Goal: Transaction & Acquisition: Purchase product/service

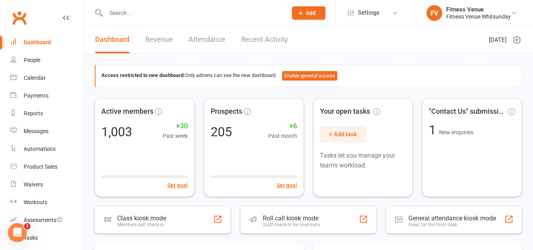
click at [159, 13] on input "text" at bounding box center [193, 12] width 178 height 11
type input "helou"
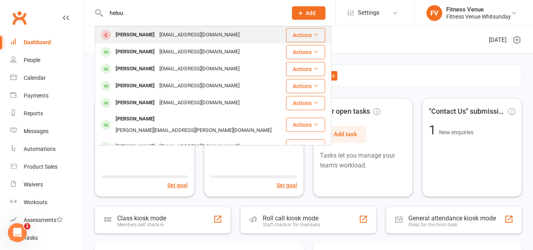
click at [157, 37] on div "esanhelou@icloud.com" at bounding box center [199, 34] width 85 height 11
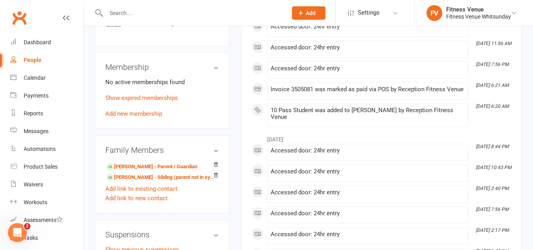
scroll to position [395, 0]
click at [144, 101] on link "Show expired memberships" at bounding box center [141, 97] width 73 height 7
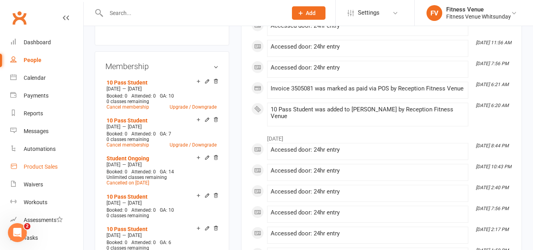
click at [51, 166] on div "Product Sales" at bounding box center [41, 166] width 34 height 6
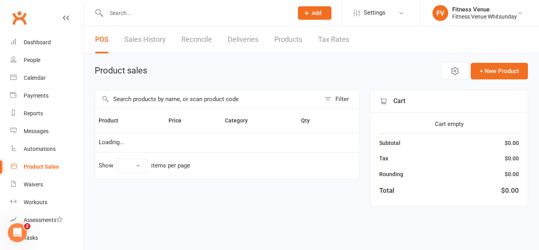
select select "10"
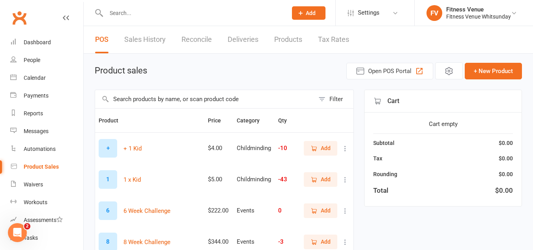
click at [154, 99] on input "text" at bounding box center [204, 99] width 219 height 18
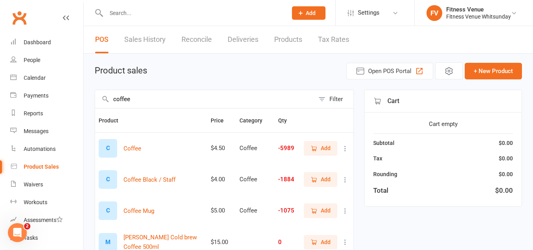
type input "coffee"
click at [325, 147] on span "Add" at bounding box center [326, 148] width 10 height 9
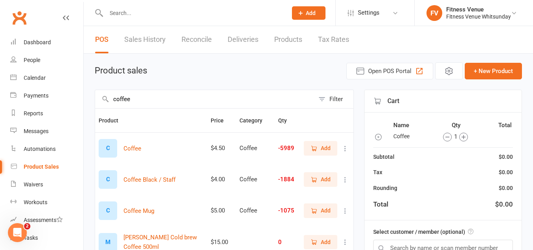
click at [325, 147] on span "Add" at bounding box center [326, 148] width 10 height 9
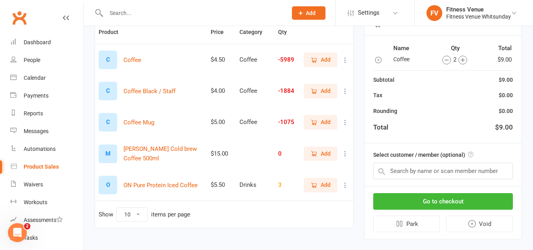
scroll to position [100, 0]
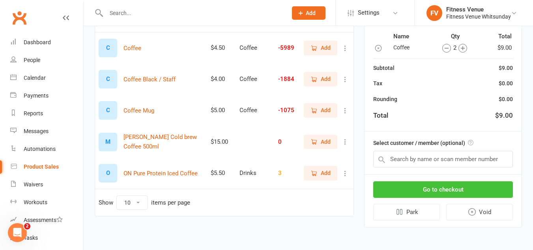
click at [451, 185] on button "Go to checkout" at bounding box center [443, 189] width 140 height 17
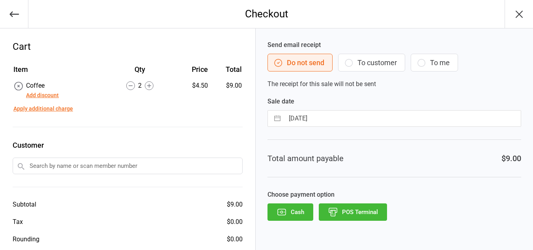
click at [374, 215] on button "POS Terminal" at bounding box center [353, 211] width 68 height 17
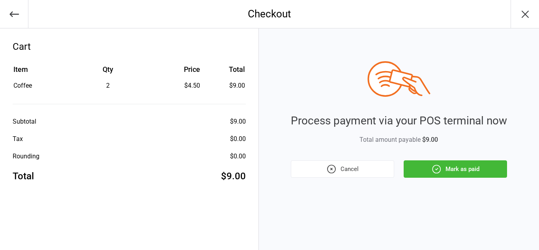
click at [428, 173] on button "Mark as paid" at bounding box center [455, 168] width 103 height 17
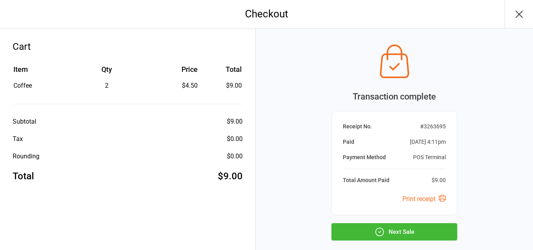
click at [407, 227] on button "Next Sale" at bounding box center [394, 231] width 126 height 17
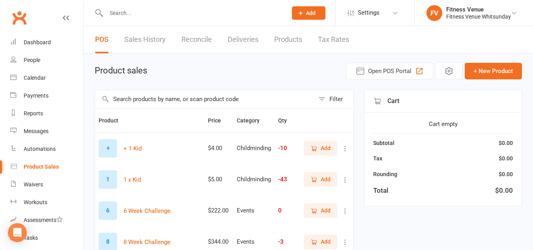
click at [131, 104] on input "text" at bounding box center [204, 99] width 219 height 18
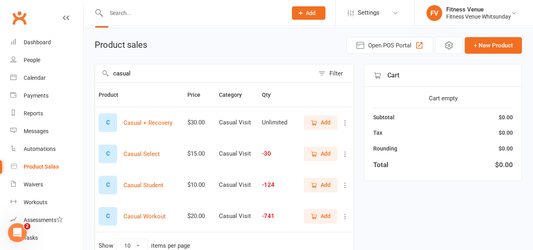
scroll to position [39, 0]
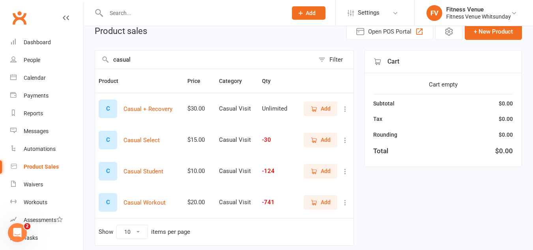
type input "casual"
click at [317, 172] on icon "button" at bounding box center [314, 171] width 7 height 7
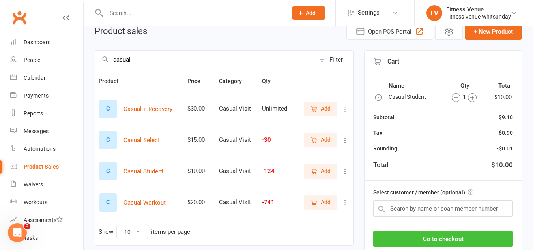
click at [394, 234] on button "Go to checkout" at bounding box center [443, 238] width 140 height 17
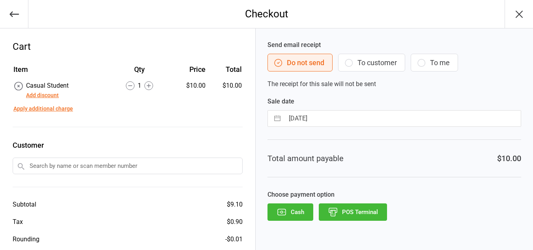
click at [363, 213] on button "POS Terminal" at bounding box center [353, 211] width 68 height 17
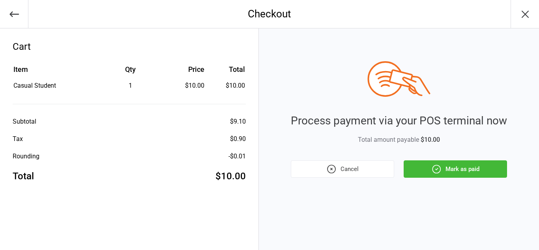
click at [415, 169] on button "Mark as paid" at bounding box center [455, 168] width 103 height 17
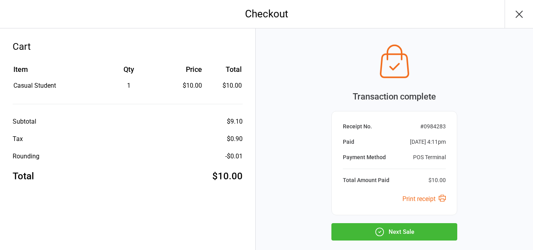
drag, startPoint x: 341, startPoint y: 229, endPoint x: 341, endPoint y: 225, distance: 4.4
click at [341, 227] on button "Next Sale" at bounding box center [394, 231] width 126 height 17
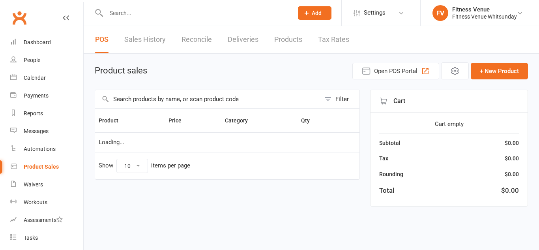
click at [173, 99] on input "text" at bounding box center [207, 99] width 225 height 18
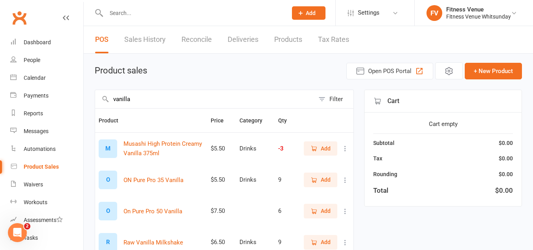
type input "vanilla"
click at [321, 145] on span "Add" at bounding box center [326, 148] width 10 height 9
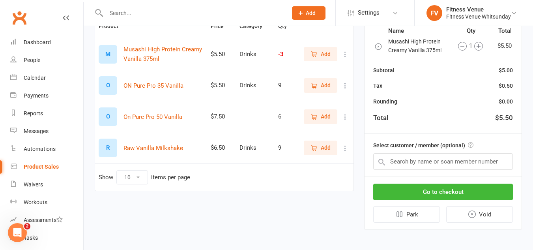
scroll to position [97, 0]
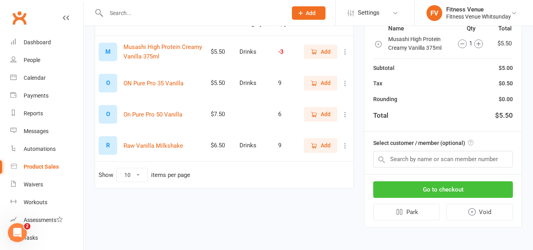
click at [414, 189] on button "Go to checkout" at bounding box center [443, 189] width 140 height 17
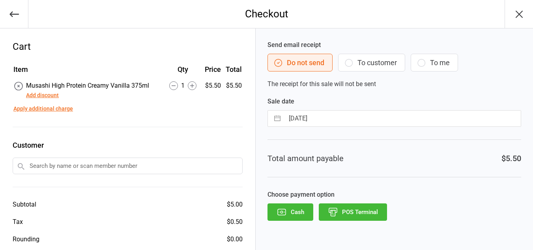
click at [351, 212] on button "POS Terminal" at bounding box center [353, 211] width 68 height 17
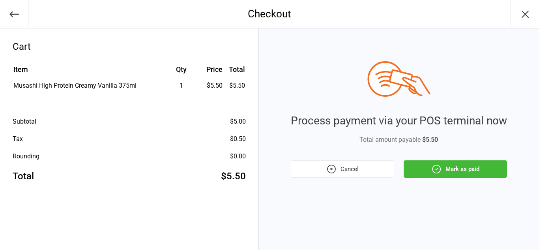
click at [434, 164] on icon "button" at bounding box center [436, 169] width 10 height 10
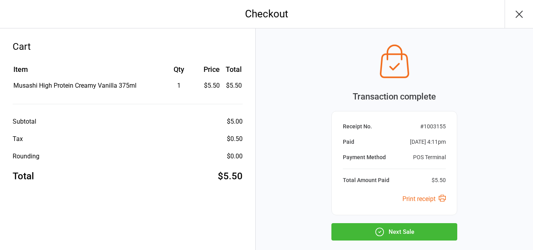
click at [339, 227] on button "Next Sale" at bounding box center [394, 231] width 126 height 17
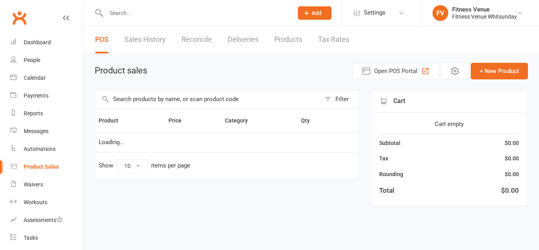
click at [137, 97] on input "text" at bounding box center [207, 99] width 225 height 18
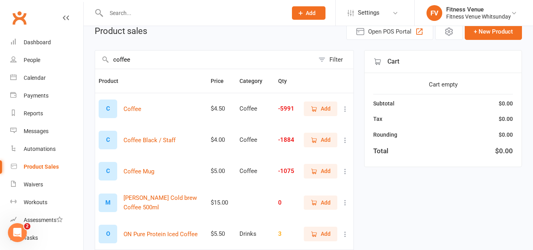
type input "coffee"
click at [320, 168] on span "Add" at bounding box center [321, 171] width 20 height 9
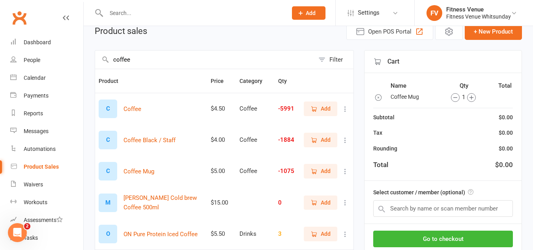
click at [320, 168] on span "Add" at bounding box center [321, 171] width 20 height 9
click at [420, 237] on button "Go to checkout" at bounding box center [443, 238] width 140 height 17
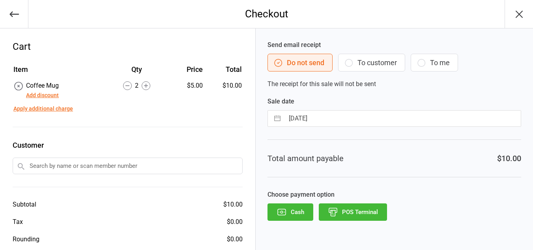
click at [306, 219] on button "Cash" at bounding box center [291, 211] width 46 height 17
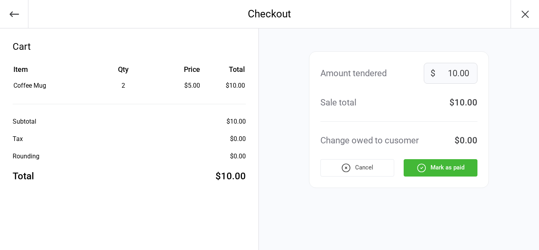
click at [446, 177] on div "Amount tendered 10.00 $ Sale total $10.00 Change owed to cusomer $0.00 Cancel M…" at bounding box center [399, 119] width 180 height 137
click at [444, 169] on button "Mark as paid" at bounding box center [441, 167] width 74 height 17
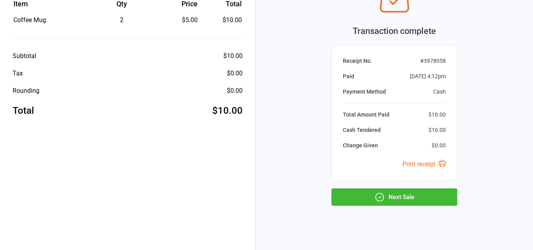
scroll to position [73, 0]
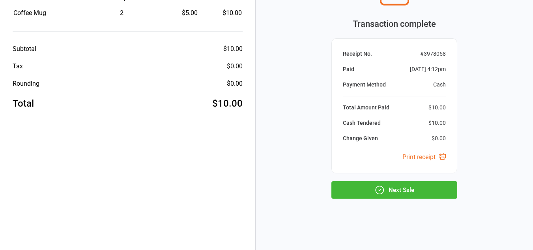
click at [403, 195] on button "Next Sale" at bounding box center [394, 189] width 126 height 17
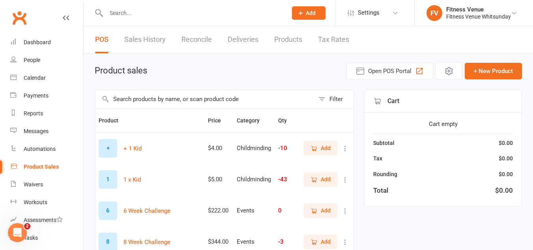
click at [23, 171] on link "Product Sales" at bounding box center [46, 167] width 73 height 18
click at [38, 72] on link "Calendar" at bounding box center [46, 78] width 73 height 18
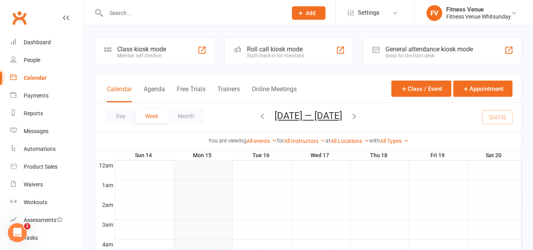
click at [416, 47] on div "General attendance kiosk mode" at bounding box center [430, 48] width 88 height 7
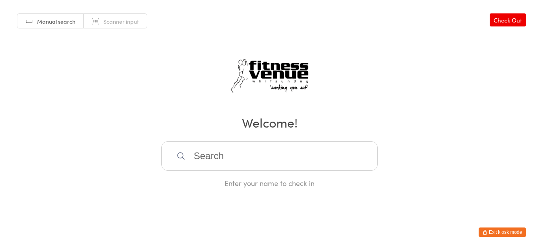
click at [0, 200] on html "You have now entered Kiosk Mode. Members will be able to check themselves in us…" at bounding box center [269, 125] width 539 height 250
click at [498, 234] on button "Exit kiosk mode" at bounding box center [502, 231] width 47 height 9
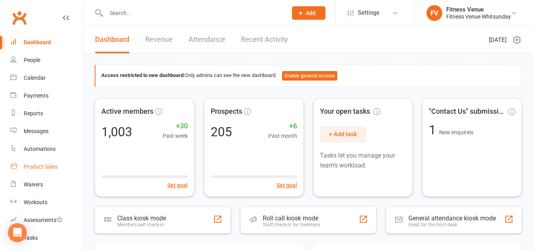
click at [40, 168] on div "Product Sales" at bounding box center [41, 166] width 34 height 6
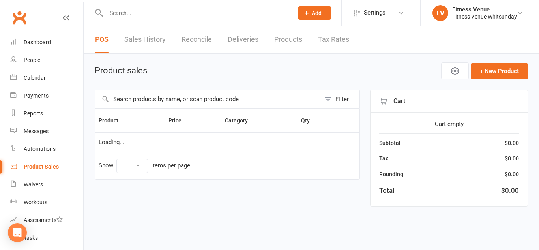
select select "10"
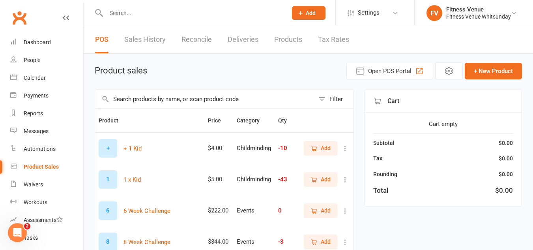
click at [175, 97] on input "text" at bounding box center [204, 99] width 219 height 18
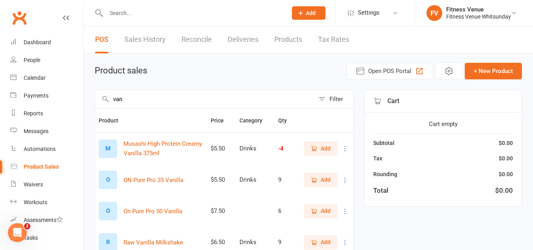
click at [175, 97] on input "van" at bounding box center [204, 99] width 219 height 18
type input "v"
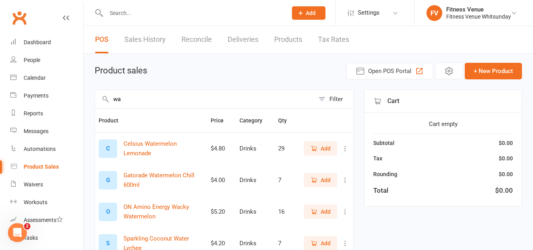
type input "w"
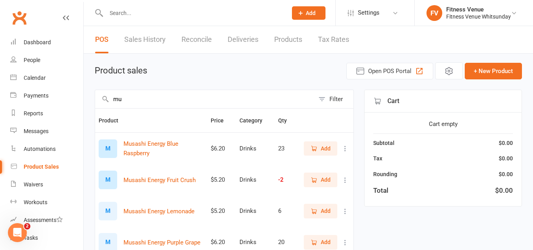
type input "m"
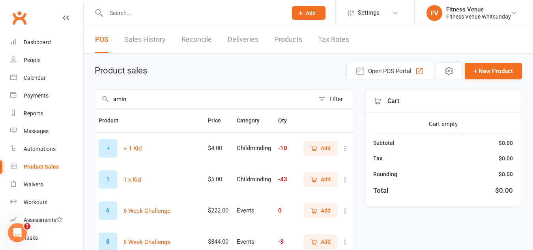
type input "amino"
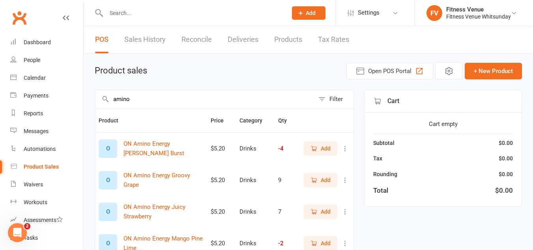
drag, startPoint x: 141, startPoint y: 97, endPoint x: 109, endPoint y: 97, distance: 31.6
click at [109, 97] on input "amino" at bounding box center [204, 99] width 219 height 18
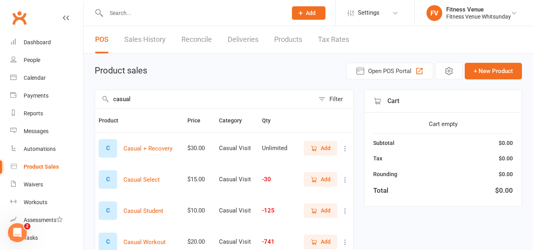
type input "casual"
click at [328, 212] on span "Add" at bounding box center [326, 210] width 10 height 9
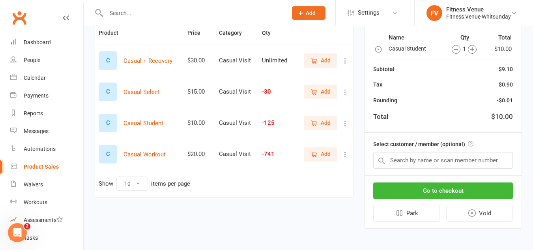
scroll to position [89, 0]
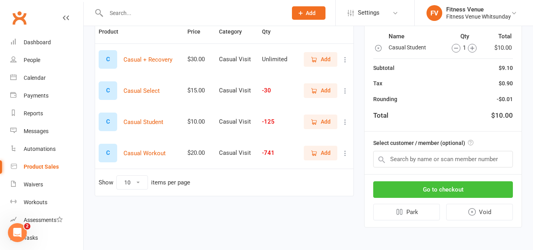
click at [433, 191] on button "Go to checkout" at bounding box center [443, 189] width 140 height 17
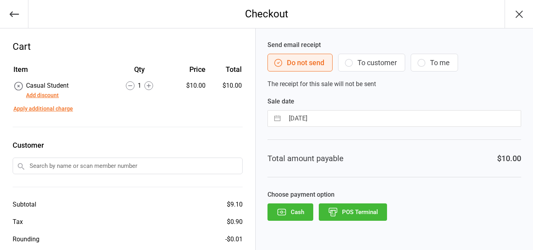
click at [291, 209] on button "Cash" at bounding box center [291, 211] width 46 height 17
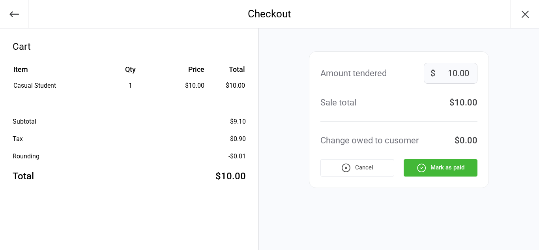
click at [466, 174] on button "Mark as paid" at bounding box center [441, 167] width 74 height 17
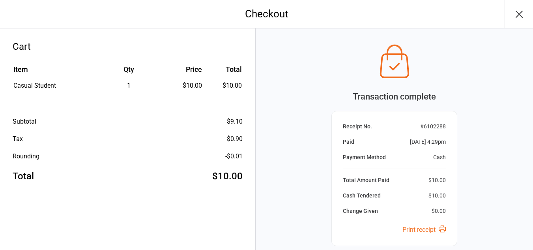
click at [522, 11] on icon "button" at bounding box center [519, 14] width 6 height 6
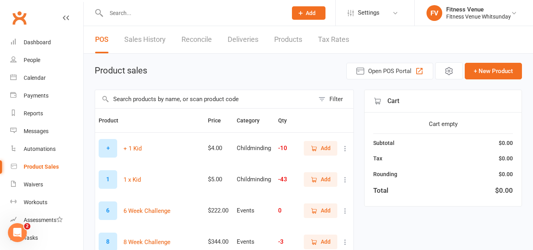
click at [167, 96] on input "text" at bounding box center [204, 99] width 219 height 18
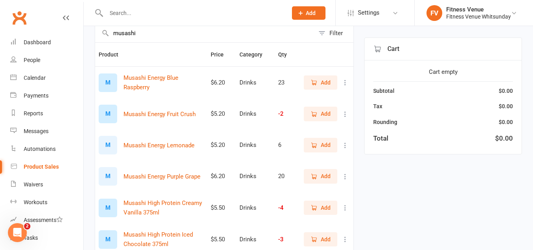
scroll to position [79, 0]
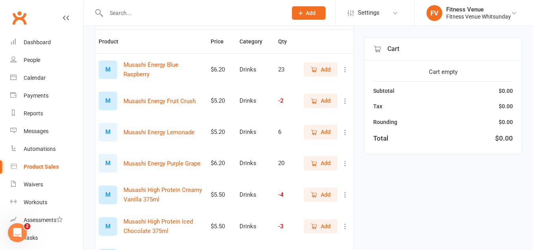
type input "musashi"
click at [317, 193] on icon "button" at bounding box center [314, 194] width 7 height 7
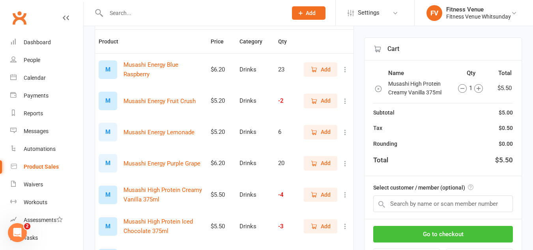
click at [474, 228] on button "Go to checkout" at bounding box center [443, 234] width 140 height 17
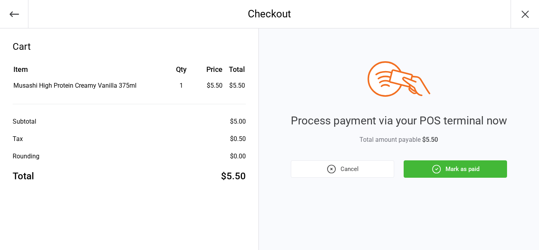
click at [453, 168] on button "Mark as paid" at bounding box center [455, 168] width 103 height 17
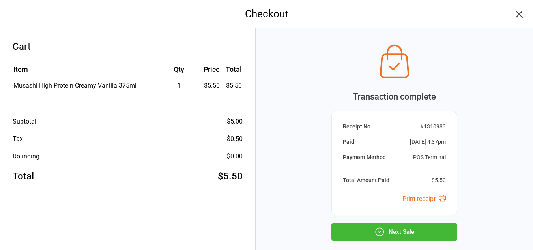
click at [373, 237] on button "Next Sale" at bounding box center [394, 231] width 126 height 17
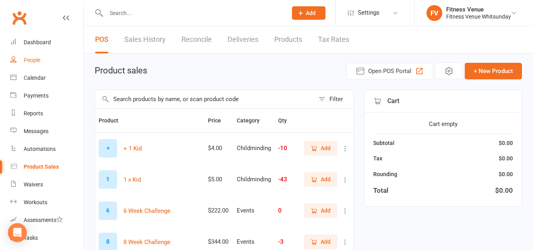
click at [46, 55] on link "People" at bounding box center [46, 60] width 73 height 18
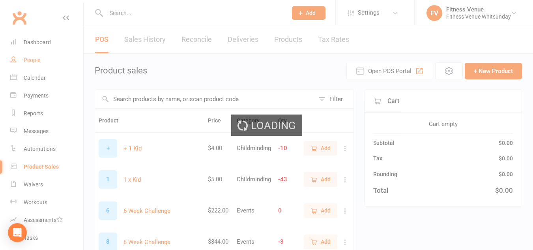
select select "100"
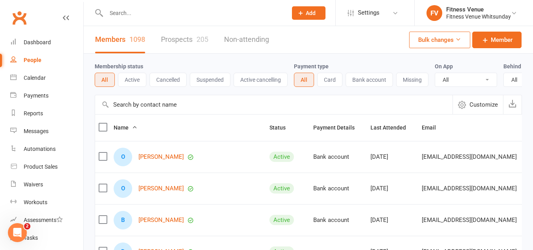
click at [122, 17] on input "text" at bounding box center [193, 12] width 178 height 11
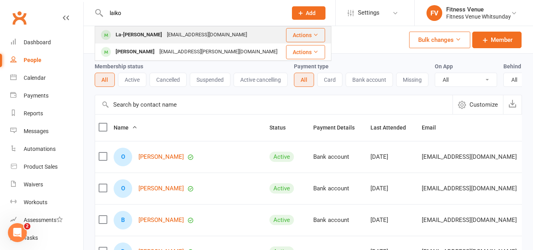
type input "laiko"
click at [177, 36] on div "Laikagarrett32@outlook.com" at bounding box center [207, 34] width 85 height 11
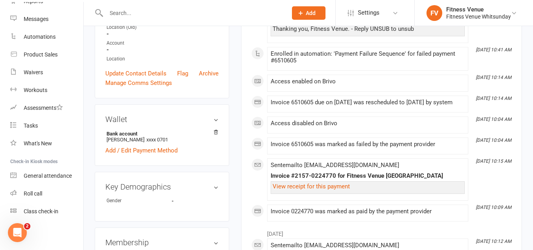
scroll to position [197, 0]
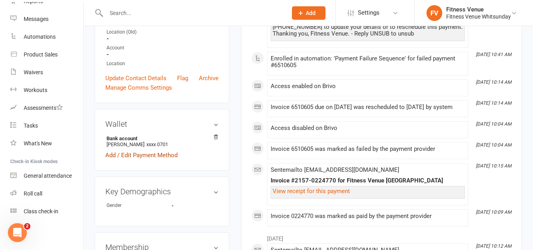
click at [161, 158] on link "Add / Edit Payment Method" at bounding box center [141, 154] width 72 height 9
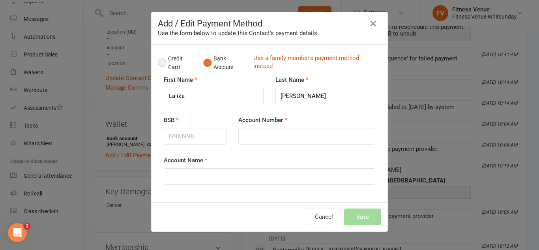
click at [159, 62] on button "Credit Card" at bounding box center [176, 63] width 37 height 24
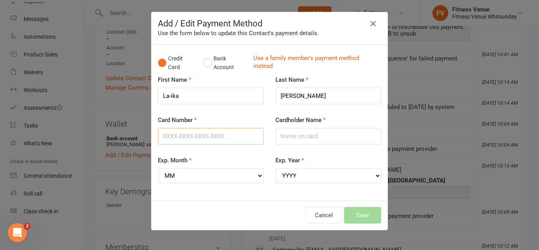
click at [179, 135] on input "Card Number" at bounding box center [211, 136] width 106 height 17
type input "4017954081856974"
click at [296, 135] on input "Cardholder Name" at bounding box center [328, 136] width 106 height 17
type input "clem garrett"
click at [243, 179] on select "MM 01 02 03 04 05 06 07 08 09 10 11 12" at bounding box center [211, 175] width 106 height 15
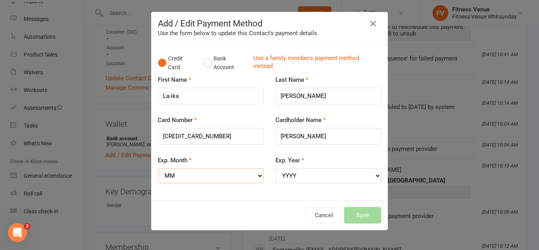
select select "12"
click at [158, 168] on select "MM 01 02 03 04 05 06 07 08 09 10 11 12" at bounding box center [211, 175] width 106 height 15
click at [288, 165] on label "Exp. Year" at bounding box center [289, 159] width 29 height 9
click at [288, 168] on select "YYYY 2025 2026 2027 2028 2029 2030 2031 2032 2033 2034" at bounding box center [328, 175] width 106 height 15
click at [286, 172] on select "YYYY 2025 2026 2027 2028 2029 2030 2031 2032 2033 2034" at bounding box center [328, 175] width 106 height 15
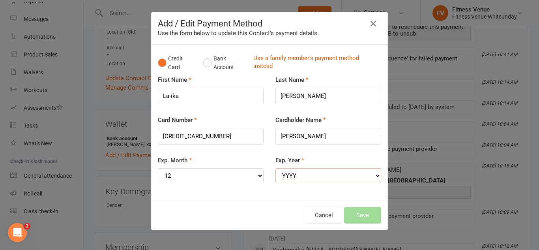
select select "2026"
click at [275, 168] on select "YYYY 2025 2026 2027 2028 2029 2030 2031 2032 2033 2034" at bounding box center [328, 175] width 106 height 15
click at [356, 224] on div "Cancel Save" at bounding box center [270, 214] width 236 height 29
click at [357, 214] on button "Save" at bounding box center [362, 215] width 37 height 17
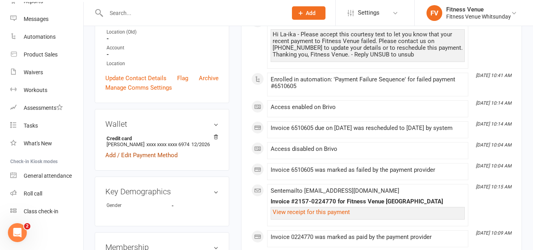
click at [137, 157] on link "Add / Edit Payment Method" at bounding box center [141, 154] width 72 height 9
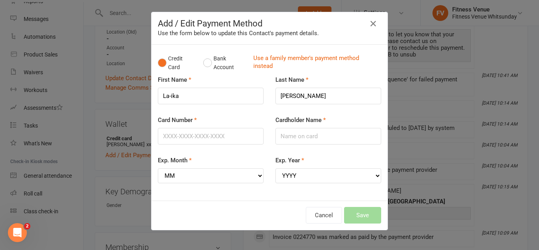
click at [112, 142] on div "Add / Edit Payment Method Use the form below to update this Contact's payment d…" at bounding box center [269, 125] width 539 height 250
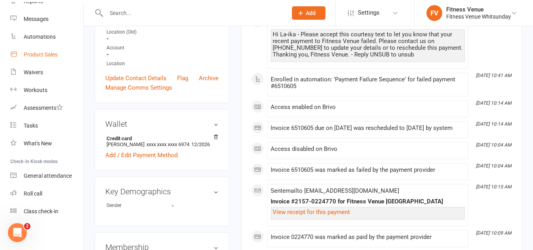
click at [55, 53] on div "Product Sales" at bounding box center [41, 54] width 34 height 6
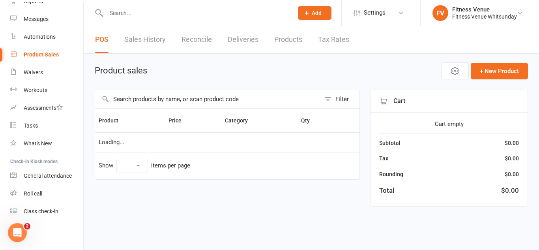
select select "10"
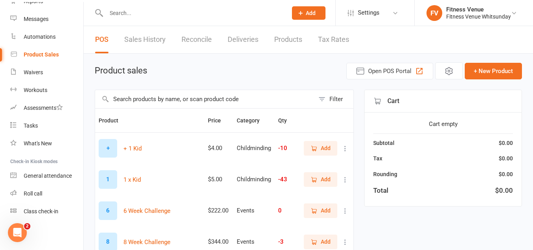
click at [148, 100] on input "text" at bounding box center [204, 99] width 219 height 18
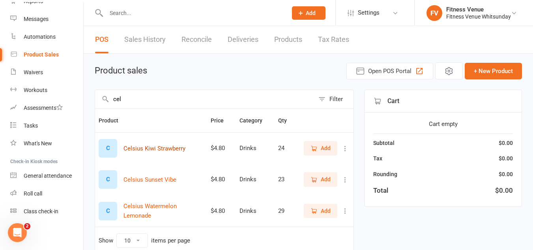
type input "cel"
click at [168, 150] on button "Celsius Kiwi Strawberry" at bounding box center [155, 148] width 62 height 9
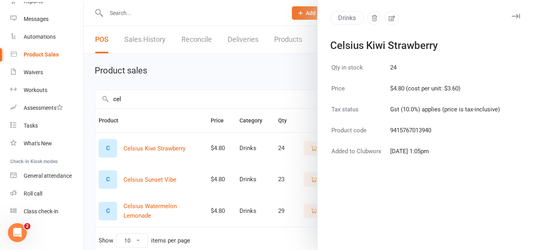
click at [311, 72] on div at bounding box center [308, 125] width 449 height 250
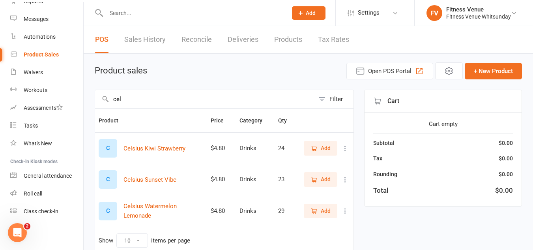
click at [314, 146] on icon "button" at bounding box center [314, 148] width 7 height 7
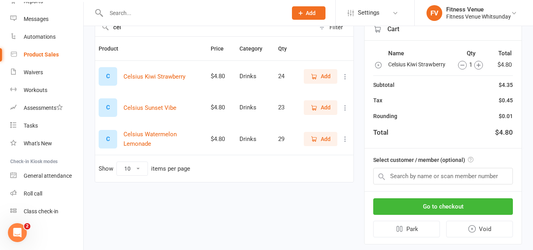
scroll to position [89, 0]
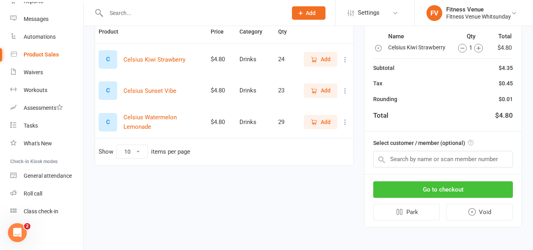
click at [418, 192] on button "Go to checkout" at bounding box center [443, 189] width 140 height 17
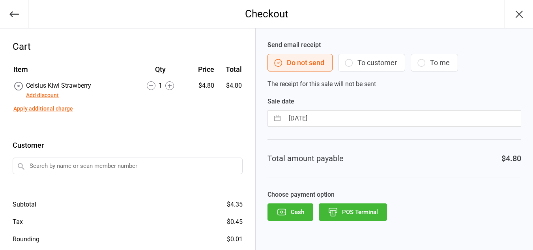
click at [374, 207] on button "POS Terminal" at bounding box center [353, 211] width 68 height 17
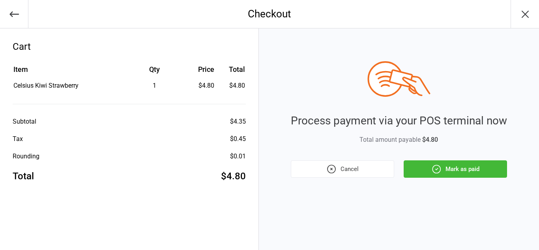
click at [429, 168] on button "Mark as paid" at bounding box center [455, 168] width 103 height 17
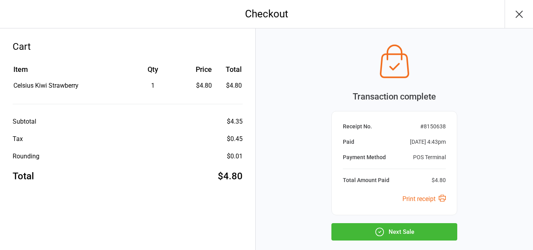
click at [406, 230] on button "Next Sale" at bounding box center [394, 231] width 126 height 17
